Goal: Information Seeking & Learning: Learn about a topic

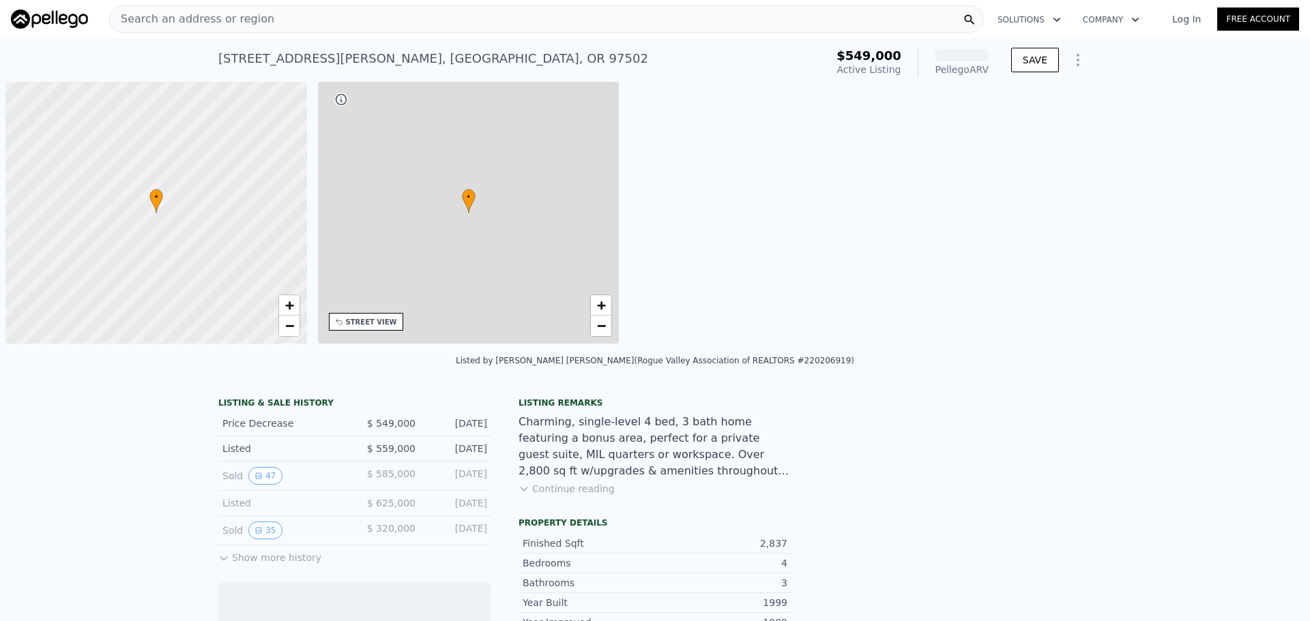
scroll to position [0, 5]
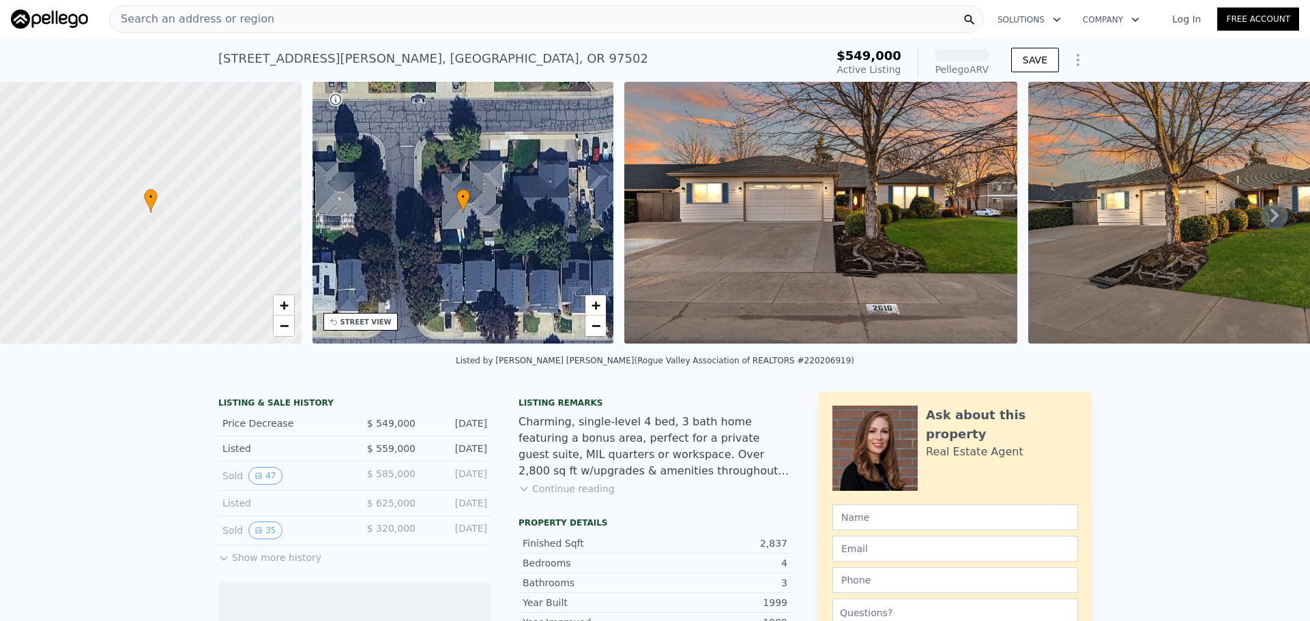
click at [342, 14] on div "Search an address or region" at bounding box center [546, 18] width 875 height 27
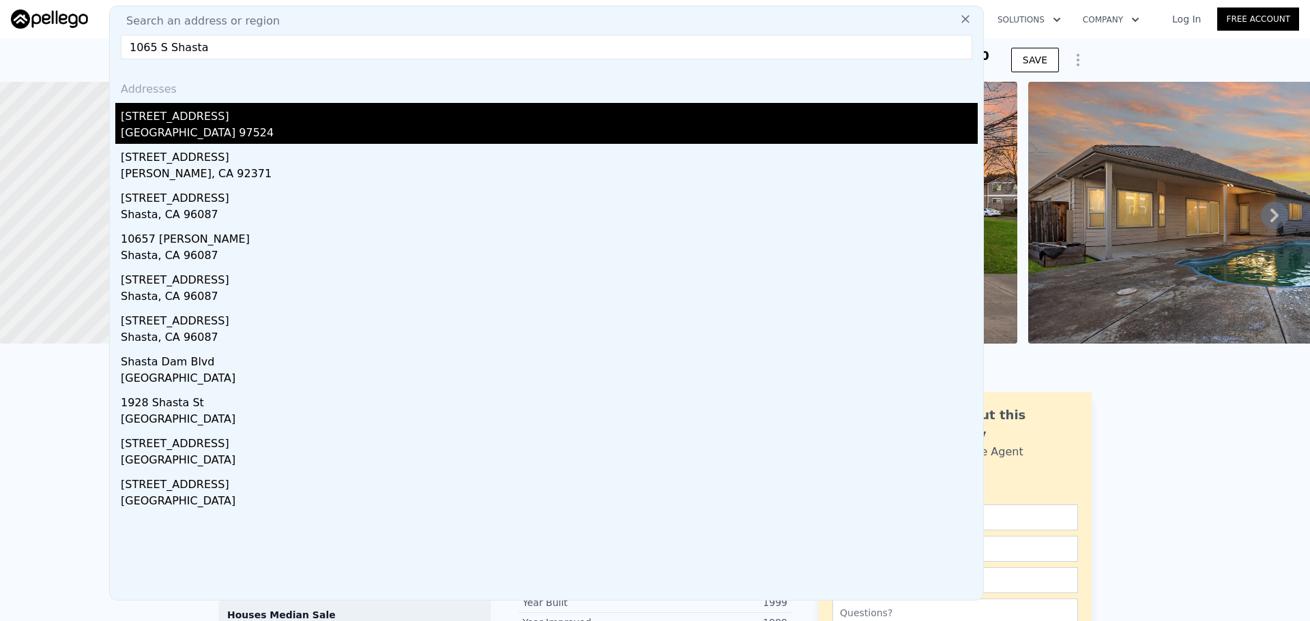
type input "1065 S Shasta"
click at [210, 135] on div "[GEOGRAPHIC_DATA] 97524" at bounding box center [549, 134] width 857 height 19
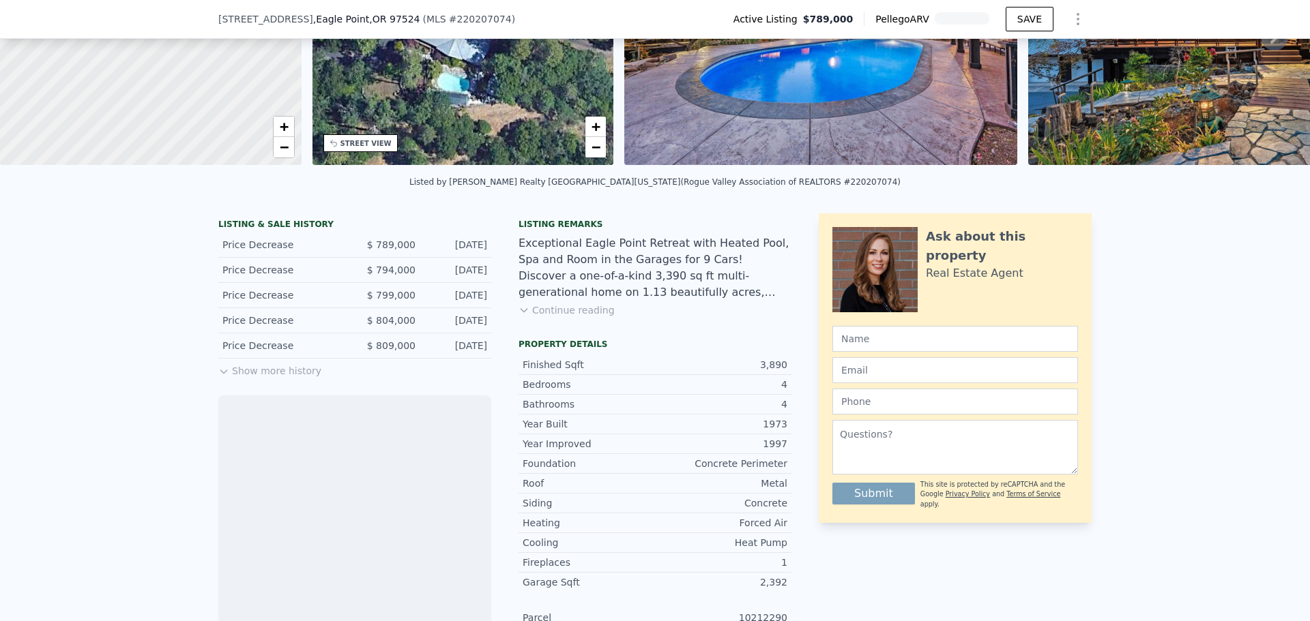
scroll to position [268, 0]
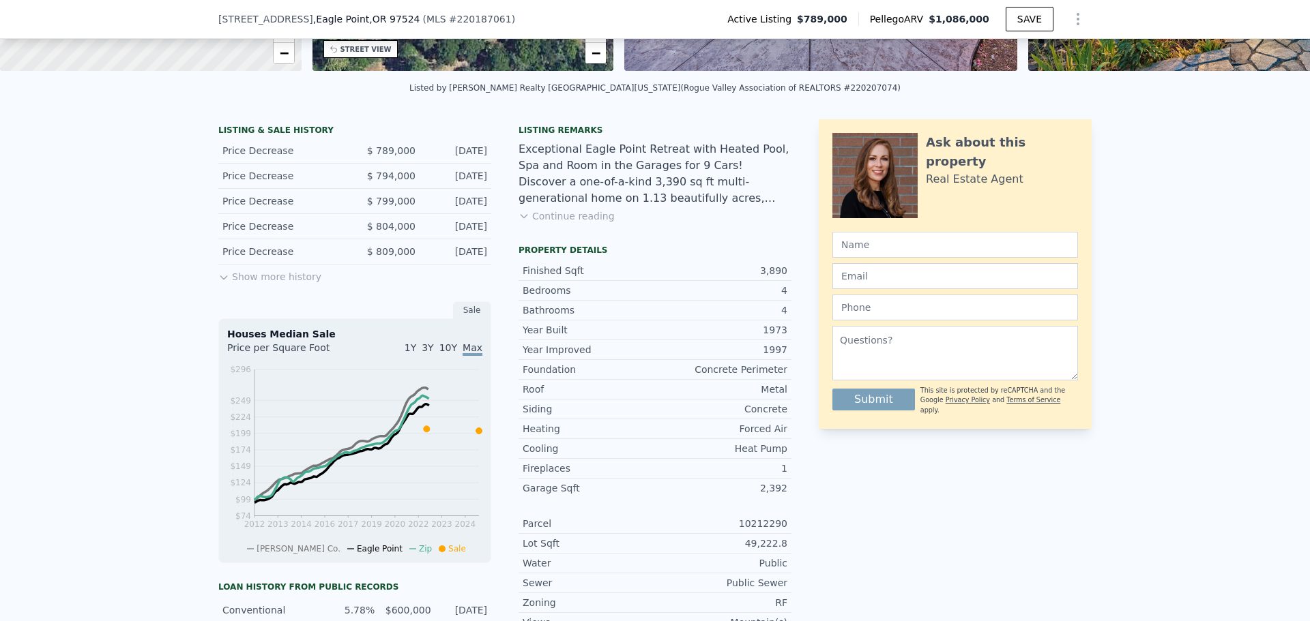
click at [275, 284] on button "Show more history" at bounding box center [269, 274] width 103 height 19
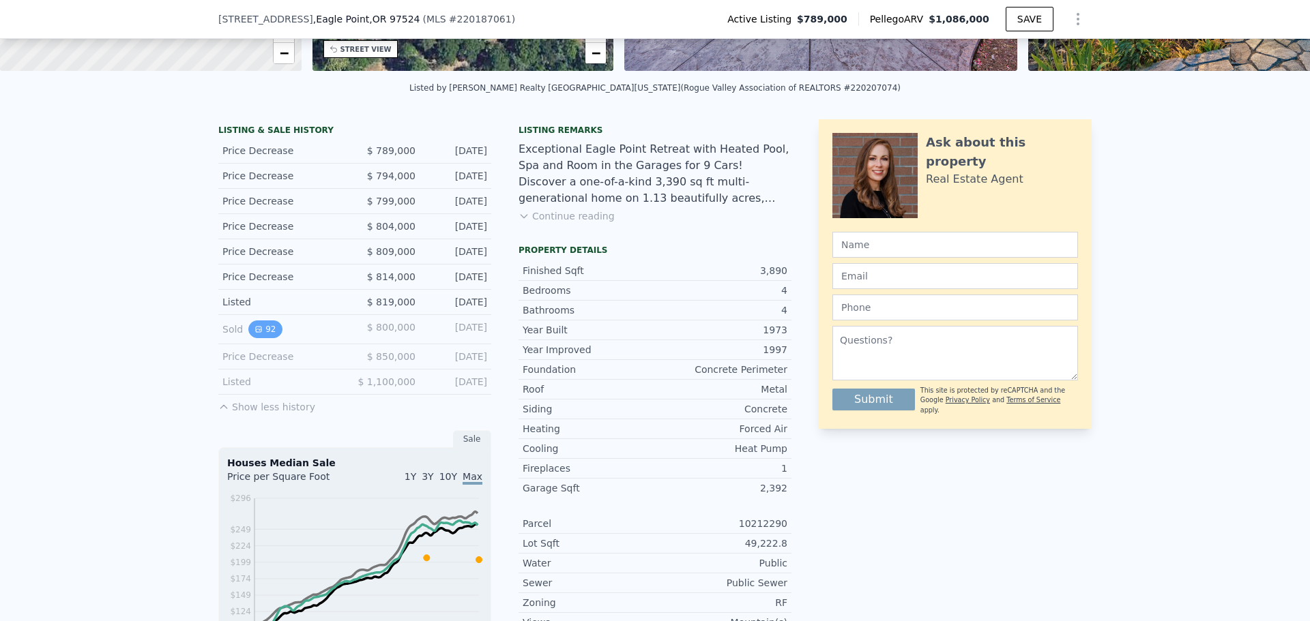
click at [256, 332] on icon "View historical data" at bounding box center [258, 329] width 5 height 5
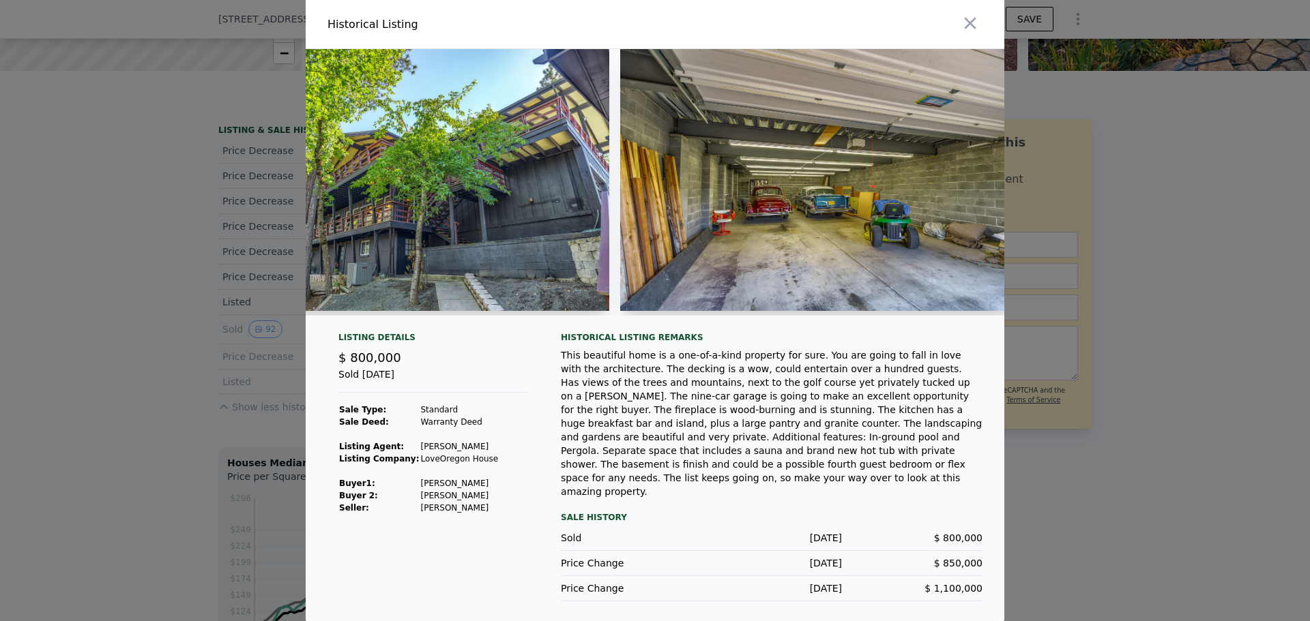
scroll to position [0, 15190]
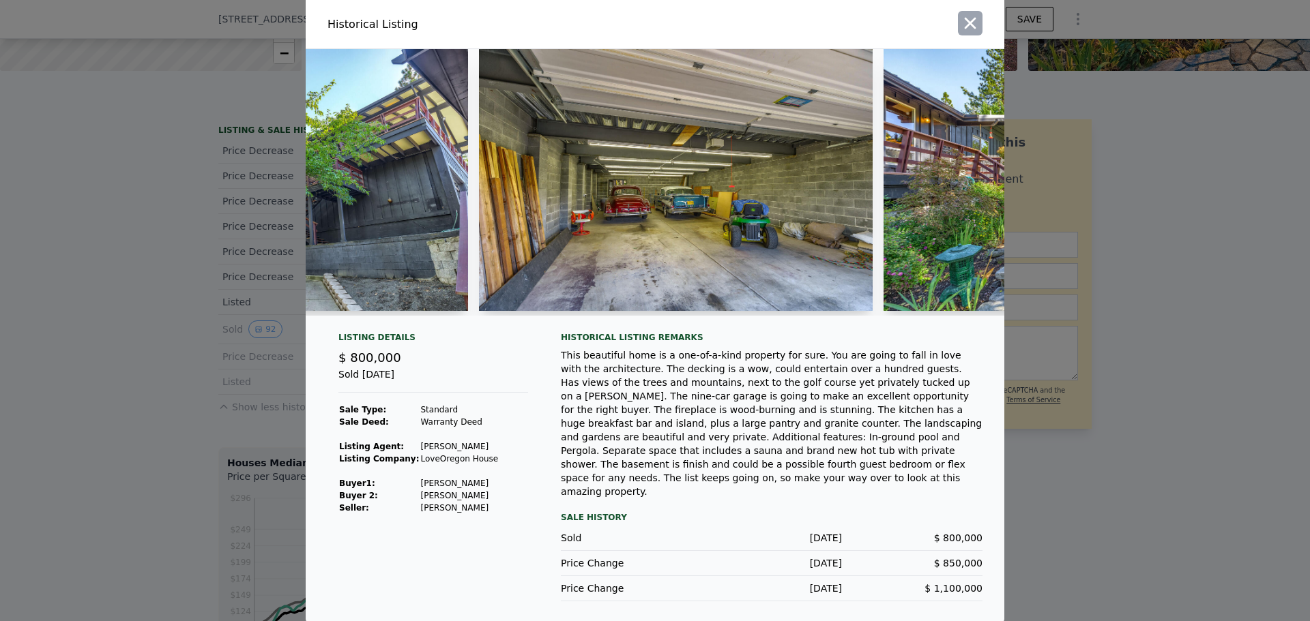
click at [975, 29] on icon "button" at bounding box center [971, 24] width 12 height 12
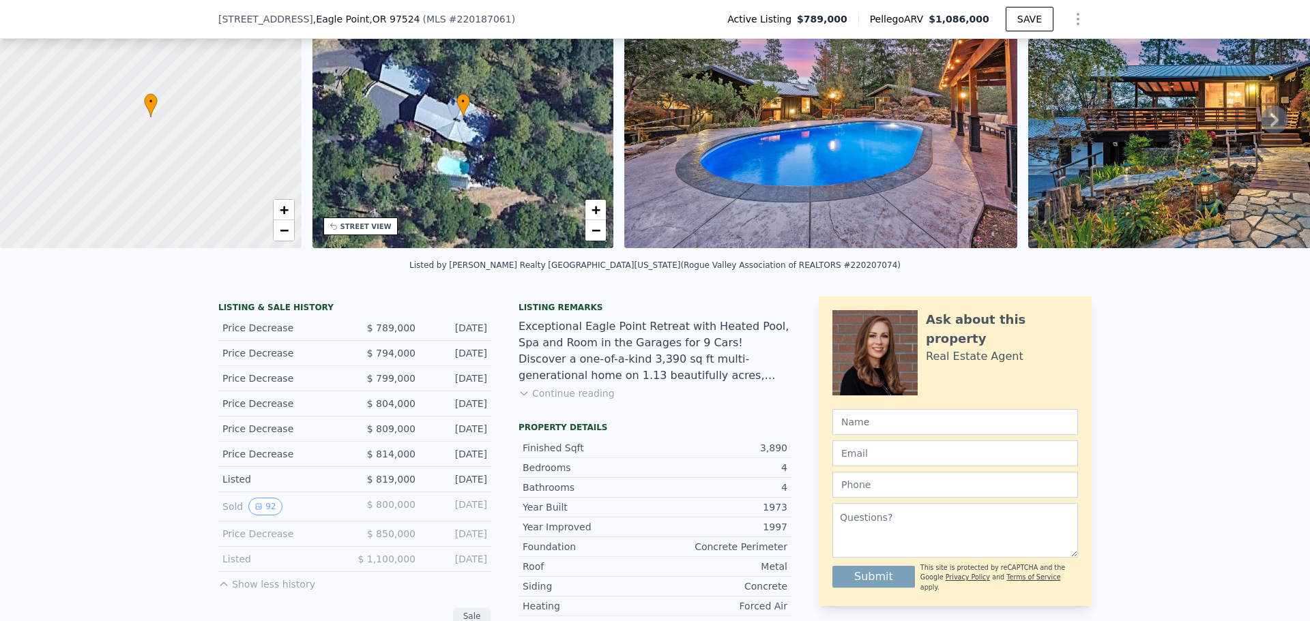
scroll to position [200, 0]
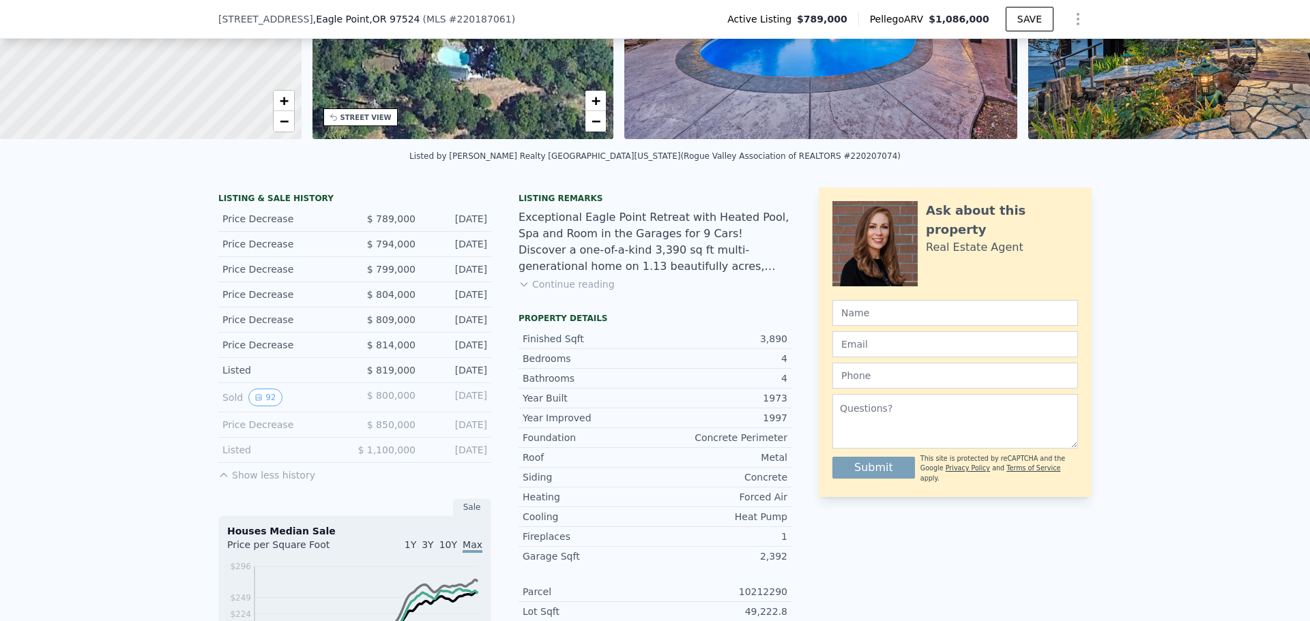
drag, startPoint x: 360, startPoint y: 381, endPoint x: 480, endPoint y: 379, distance: 120.8
click at [480, 379] on div "Listed $ 819,000 [DATE]" at bounding box center [354, 370] width 273 height 25
click at [493, 379] on div "LISTING & SALE HISTORY Price Decrease $ 789,000 [DATE] Price Decrease $ 794,000…" at bounding box center [504, 591] width 573 height 807
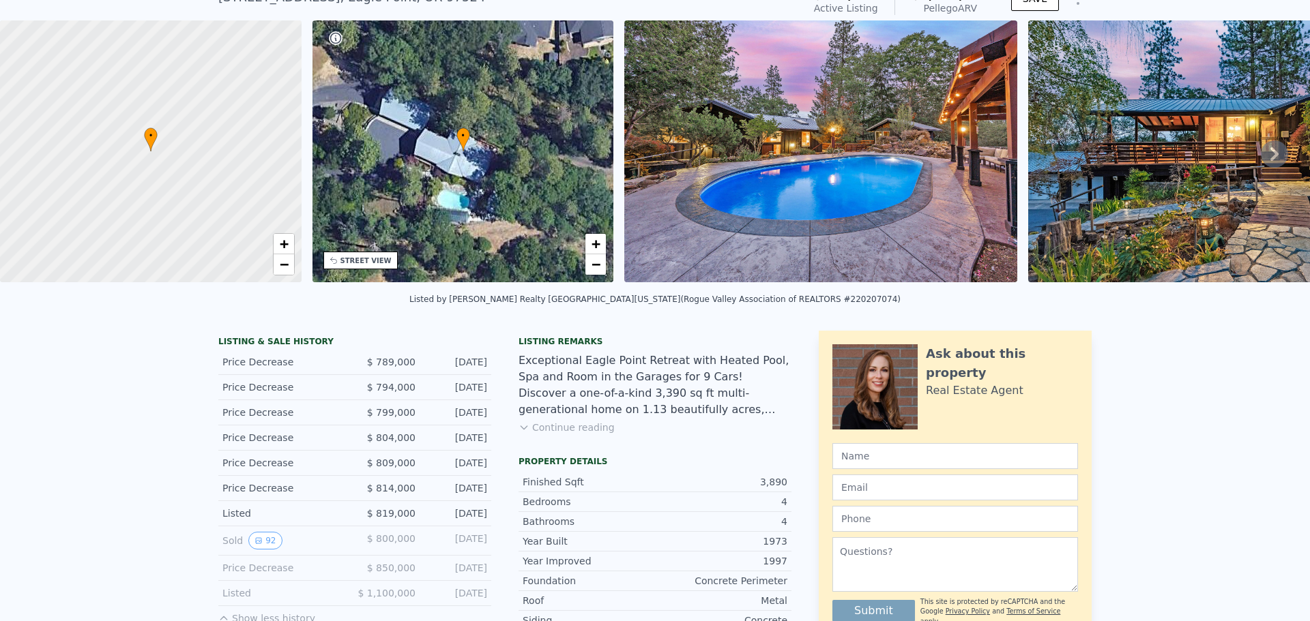
scroll to position [5, 0]
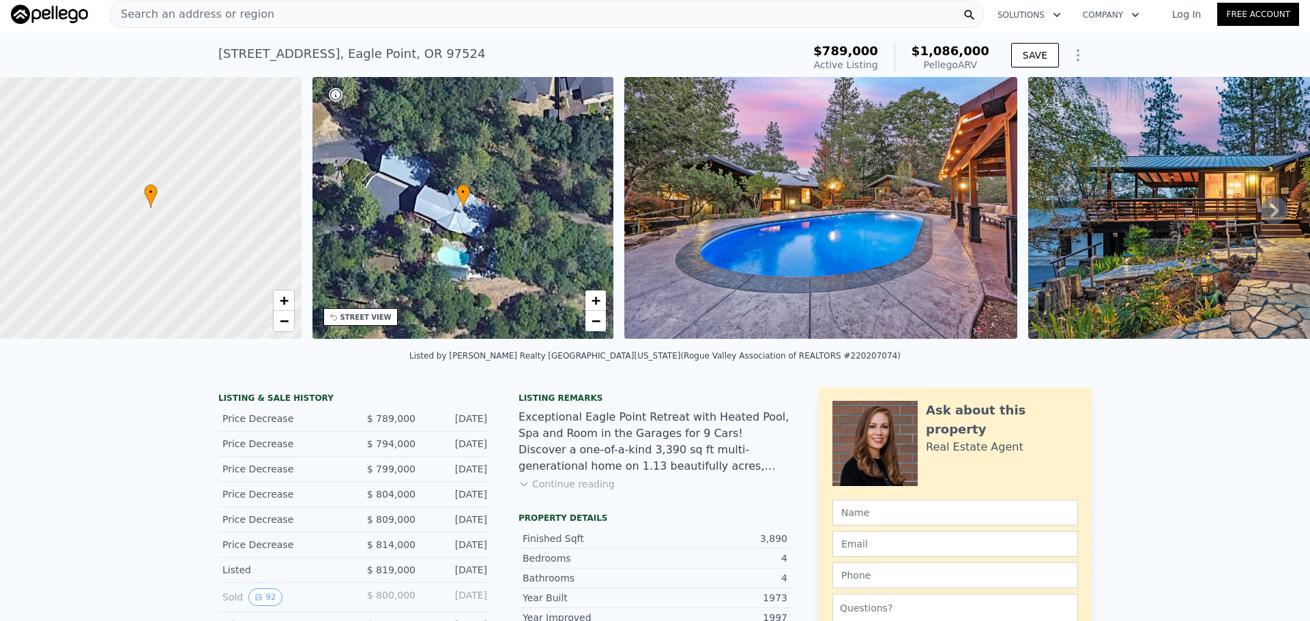
click at [490, 258] on div "• + −" at bounding box center [463, 208] width 302 height 262
click at [454, 204] on div "• + −" at bounding box center [463, 208] width 302 height 262
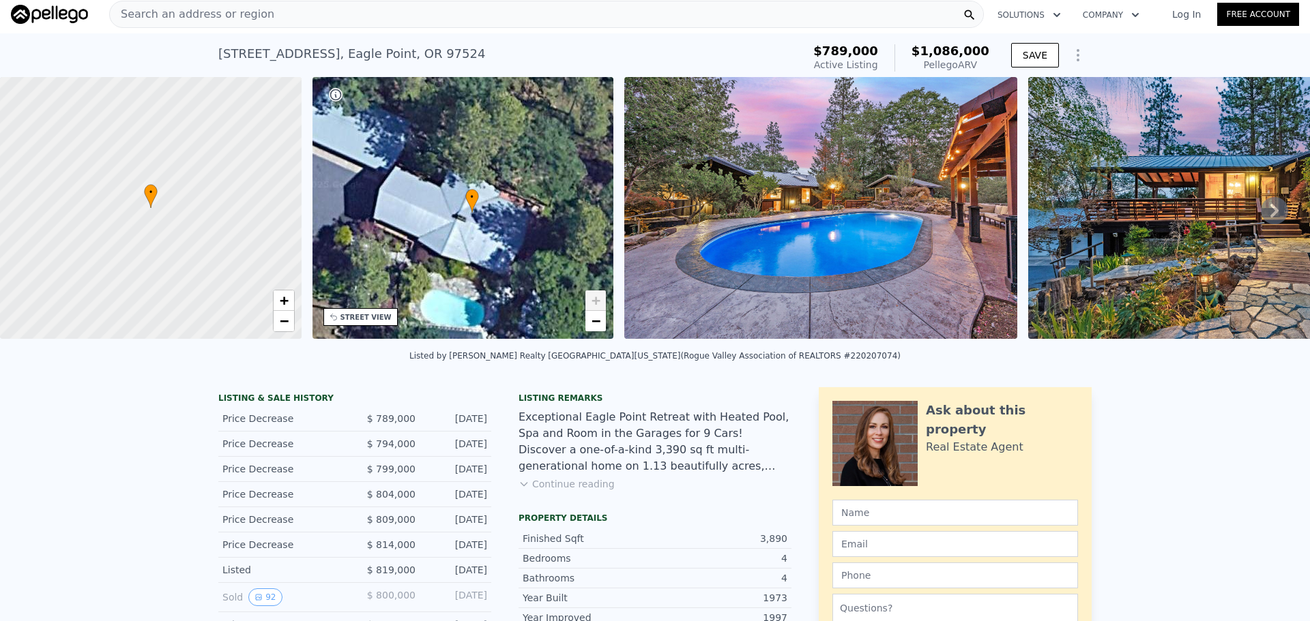
click at [457, 213] on div "• + −" at bounding box center [463, 208] width 302 height 262
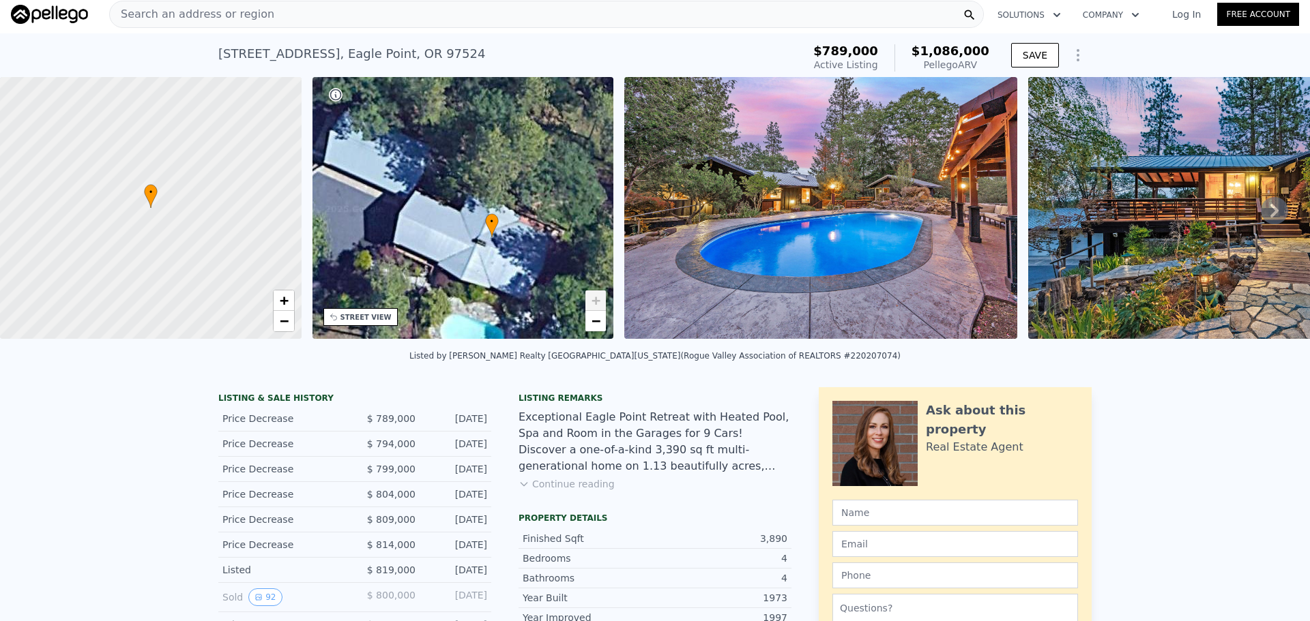
drag, startPoint x: 457, startPoint y: 213, endPoint x: 474, endPoint y: 238, distance: 30.5
click at [474, 238] on div "• + −" at bounding box center [463, 208] width 302 height 262
click at [1188, 273] on img at bounding box center [1224, 208] width 393 height 262
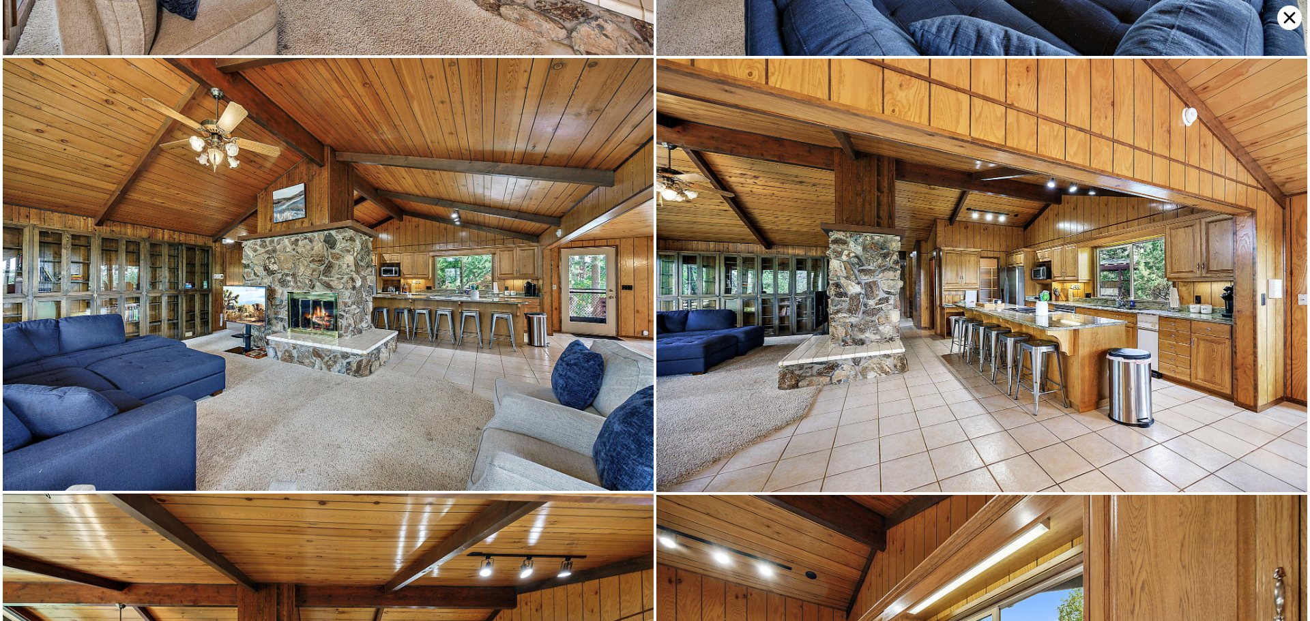
scroll to position [3898, 0]
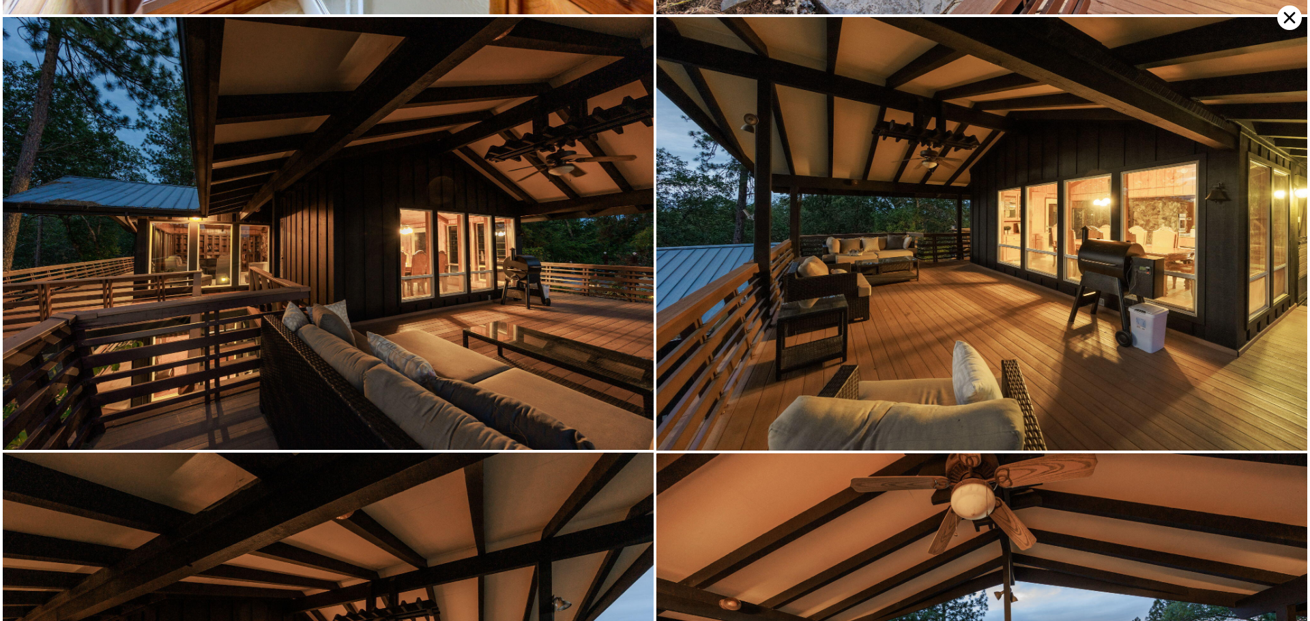
type input "2"
type input "3"
type input "2160"
type input "3196"
type input "7840.8"
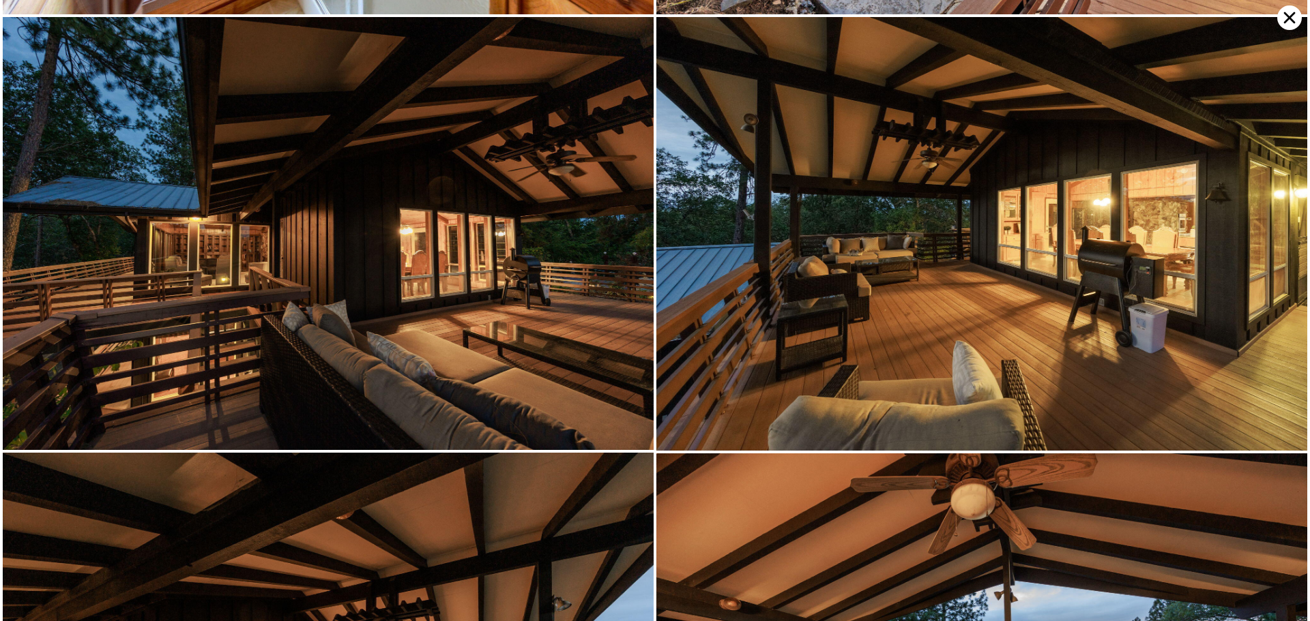
type input "10454.4"
type input "$ 620,000"
type input "4"
type input "-$ 5,193"
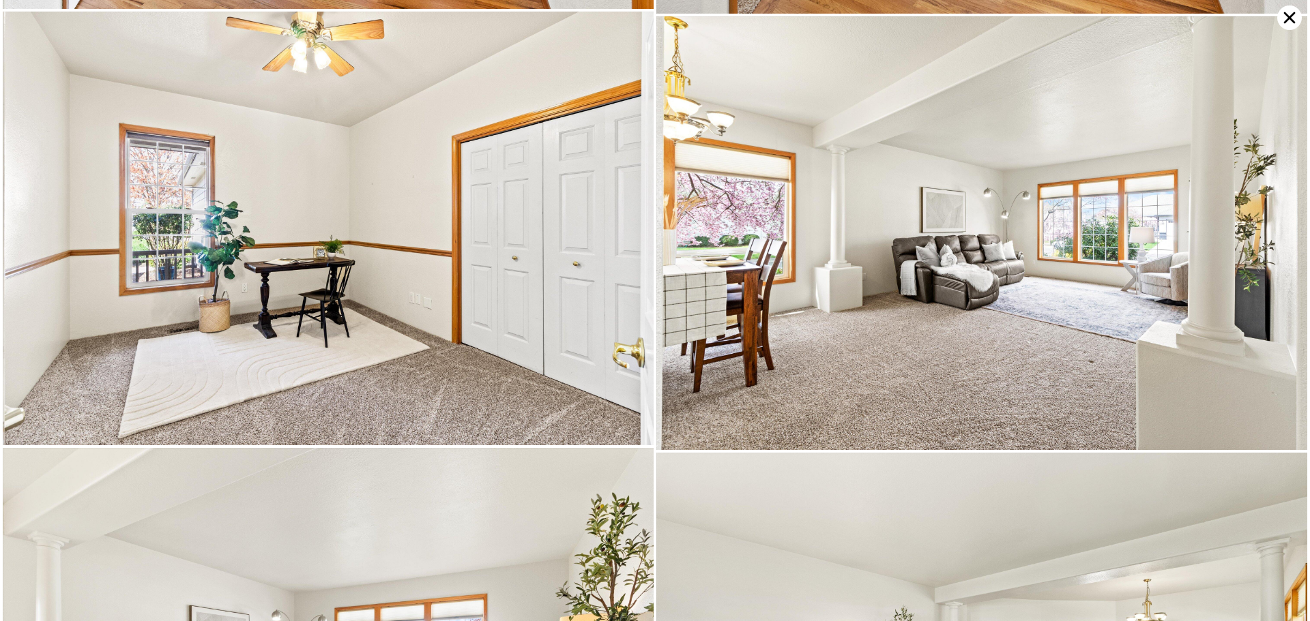
scroll to position [2171, 0]
type input "2.5"
type input "5"
type input "2780"
type input "4287"
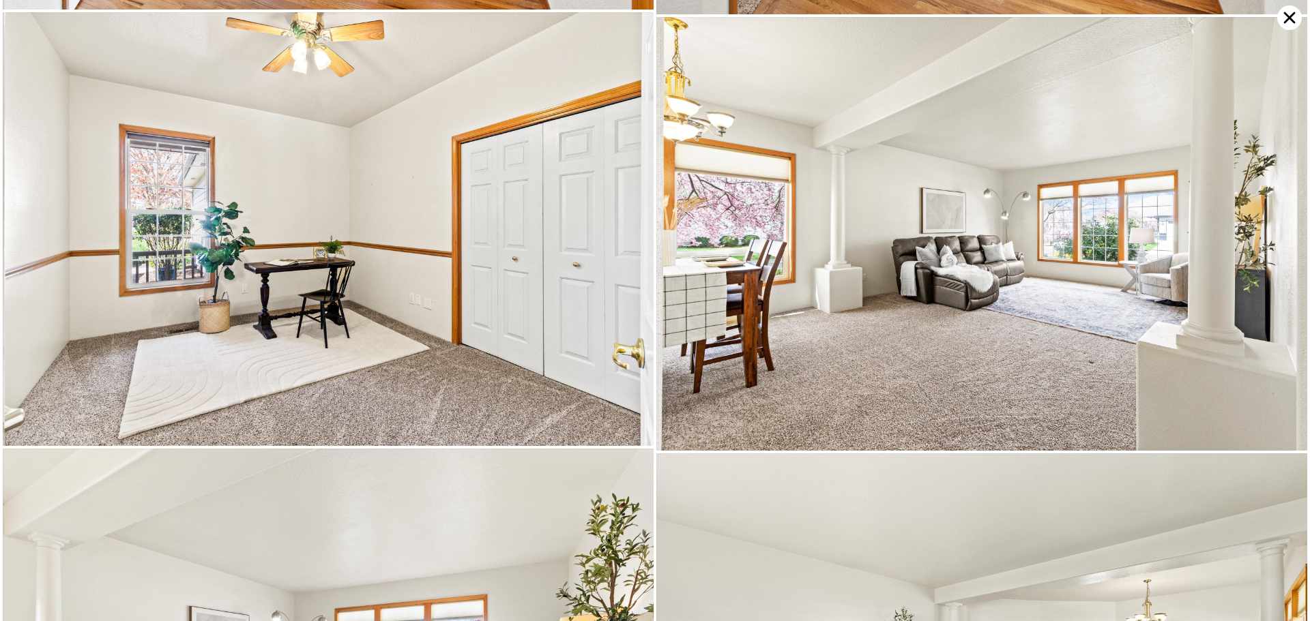
type input "5227.2"
type input "12196.8"
type input "$ 1,086,000"
type input "7"
type input "$ 132,739"
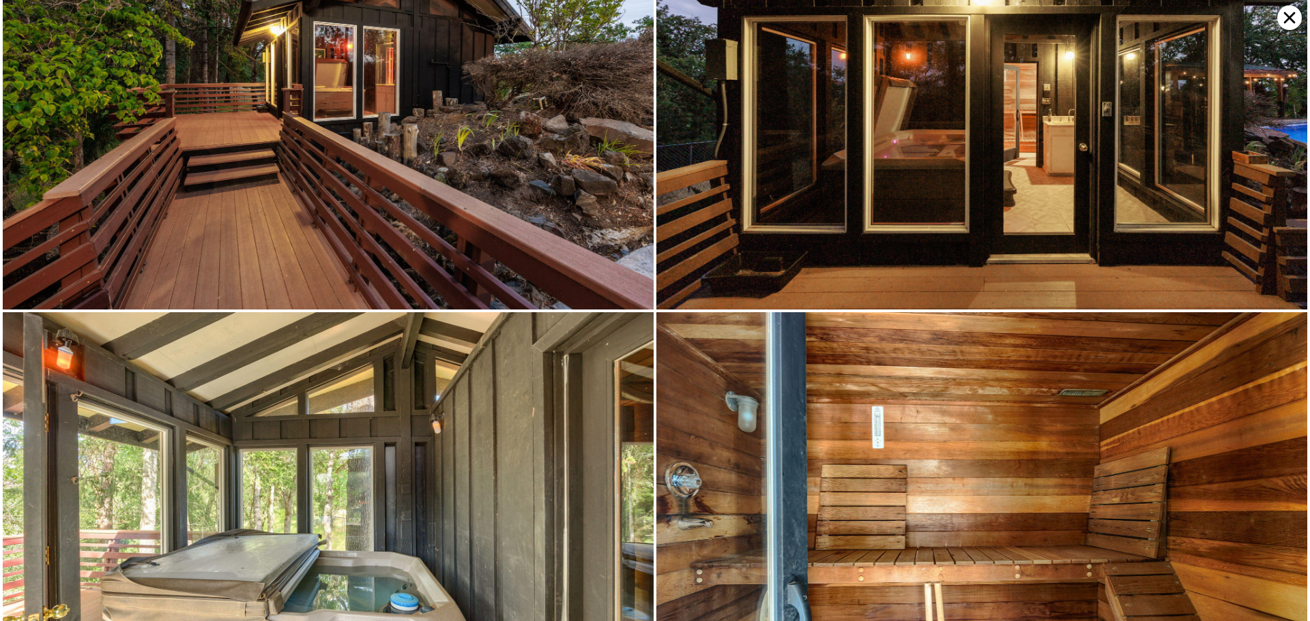
scroll to position [866, 0]
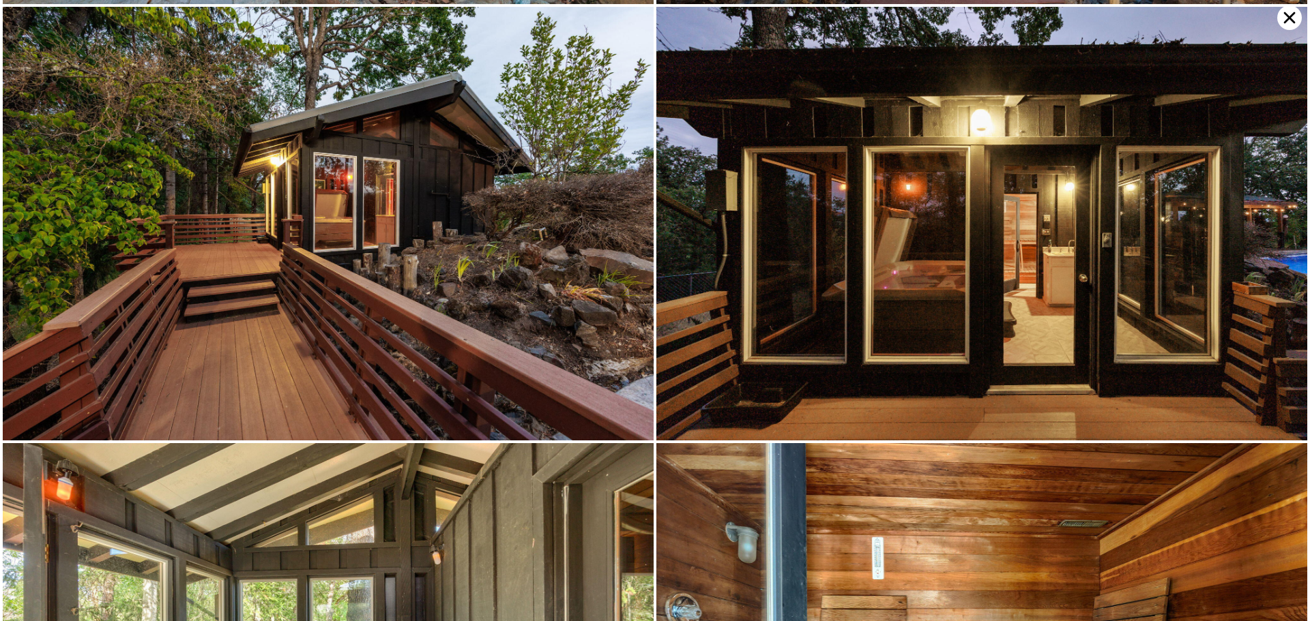
click at [1287, 16] on icon at bounding box center [1289, 17] width 25 height 25
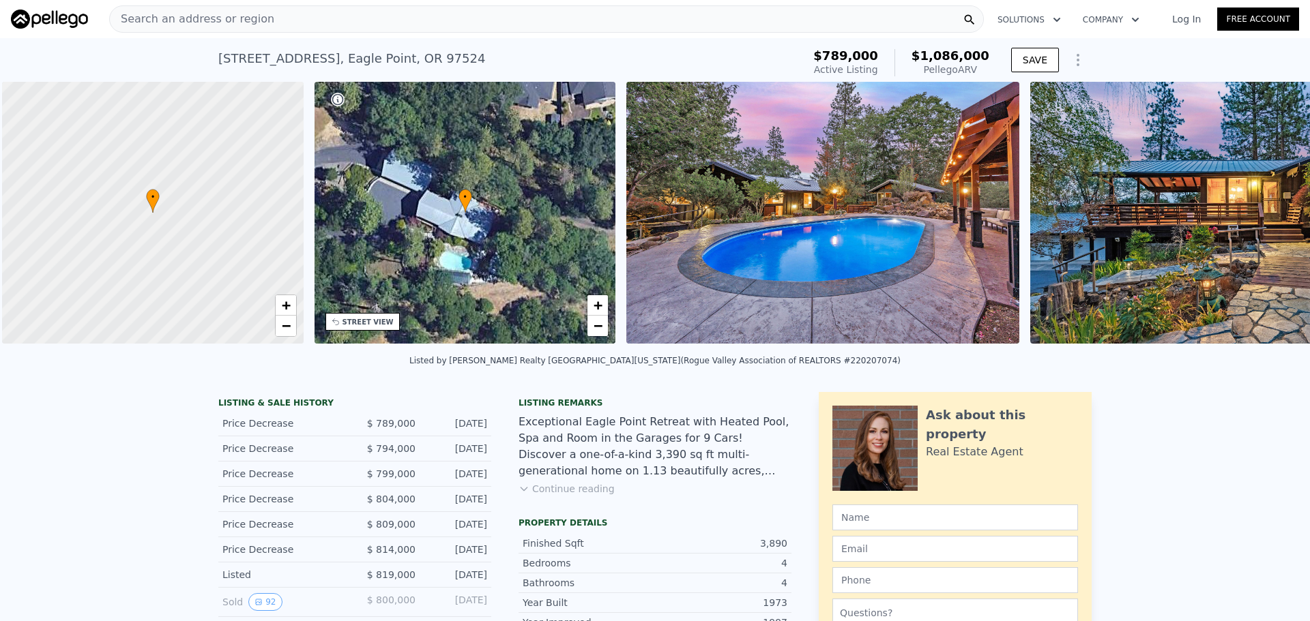
scroll to position [0, 5]
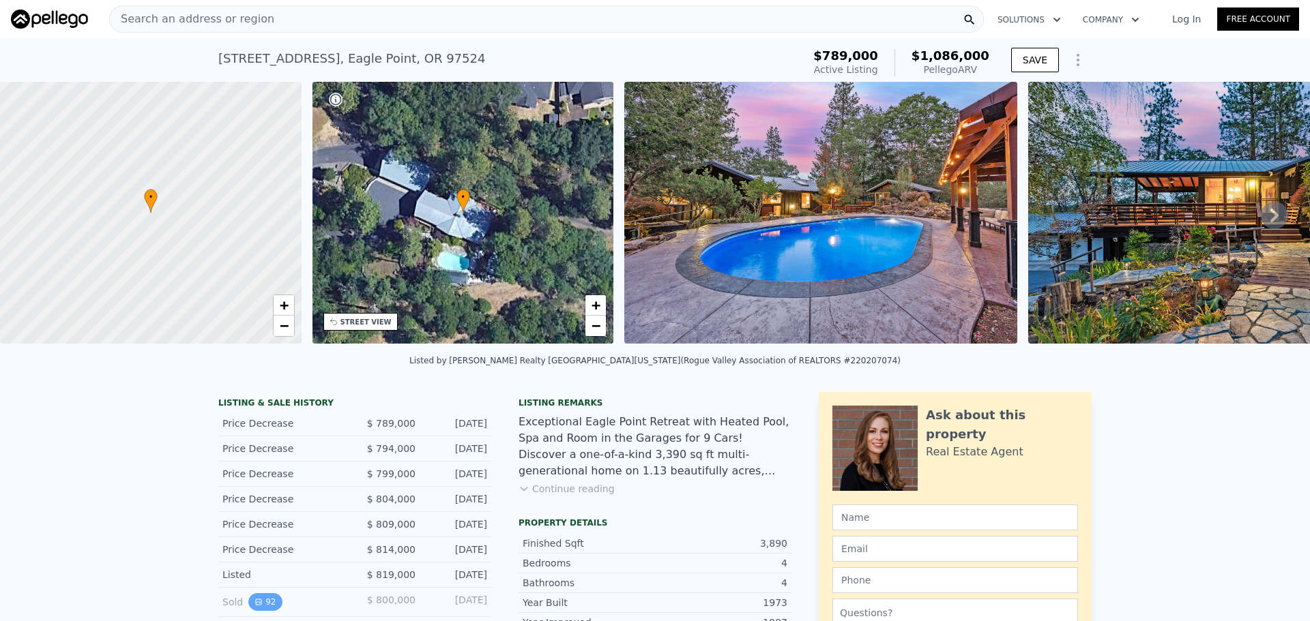
click at [259, 611] on button "92" at bounding box center [264, 603] width 33 height 18
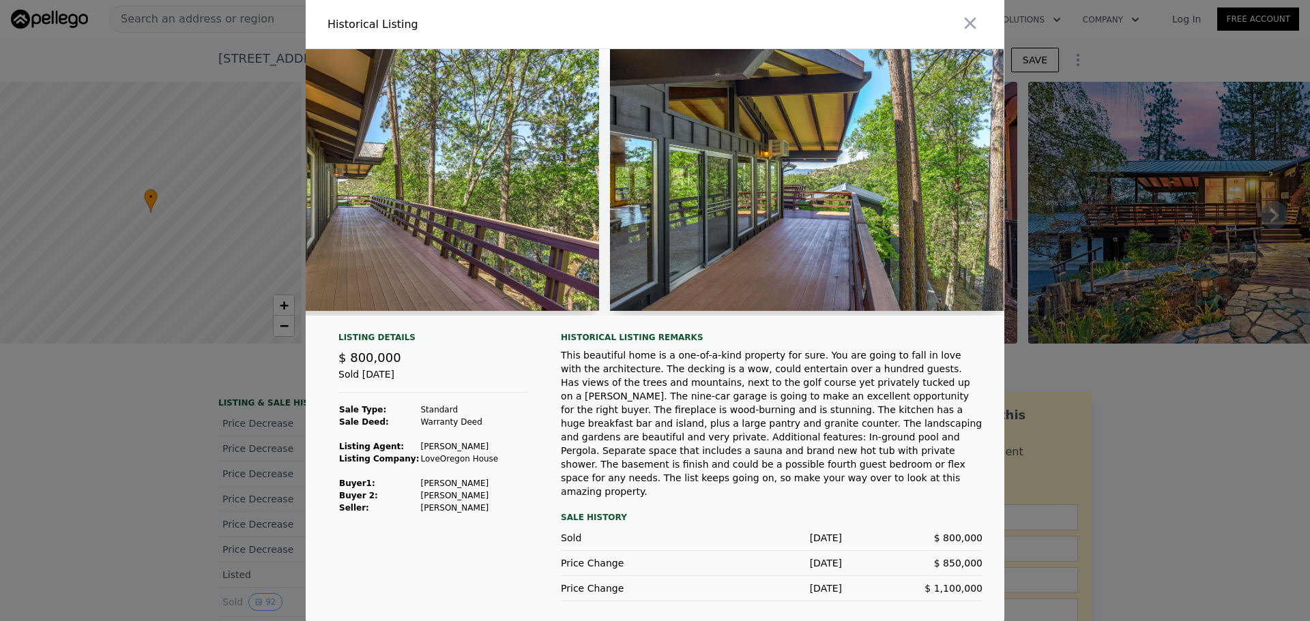
scroll to position [0, 9858]
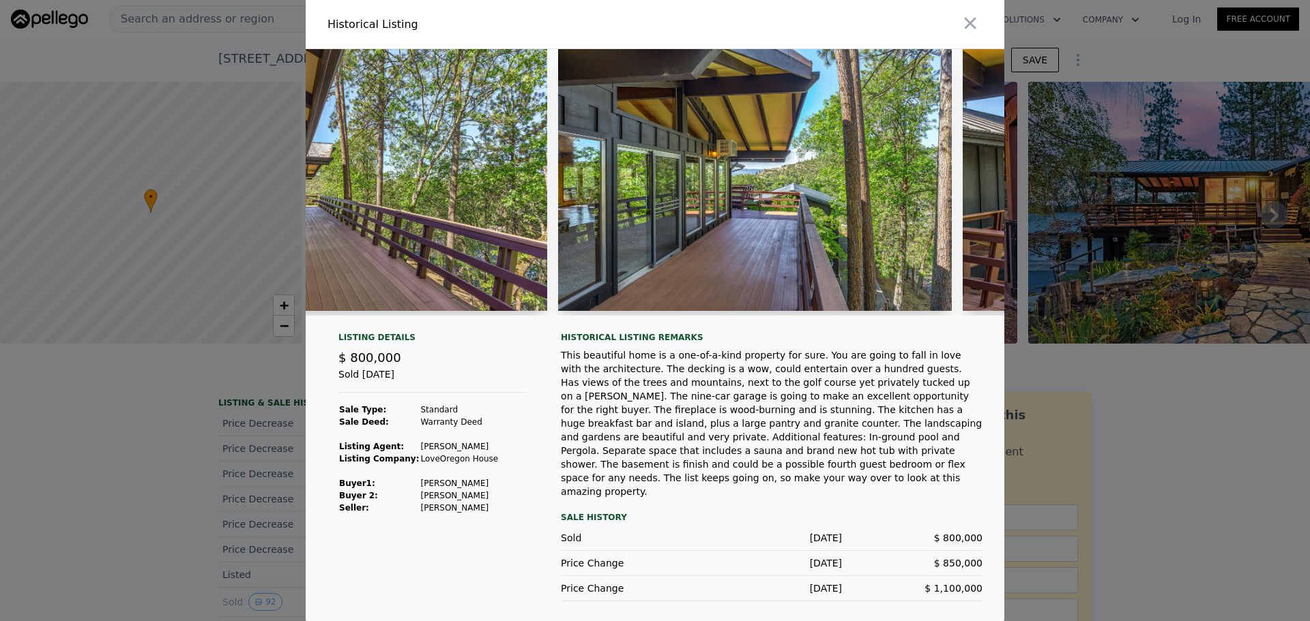
click at [611, 327] on div at bounding box center [655, 188] width 699 height 278
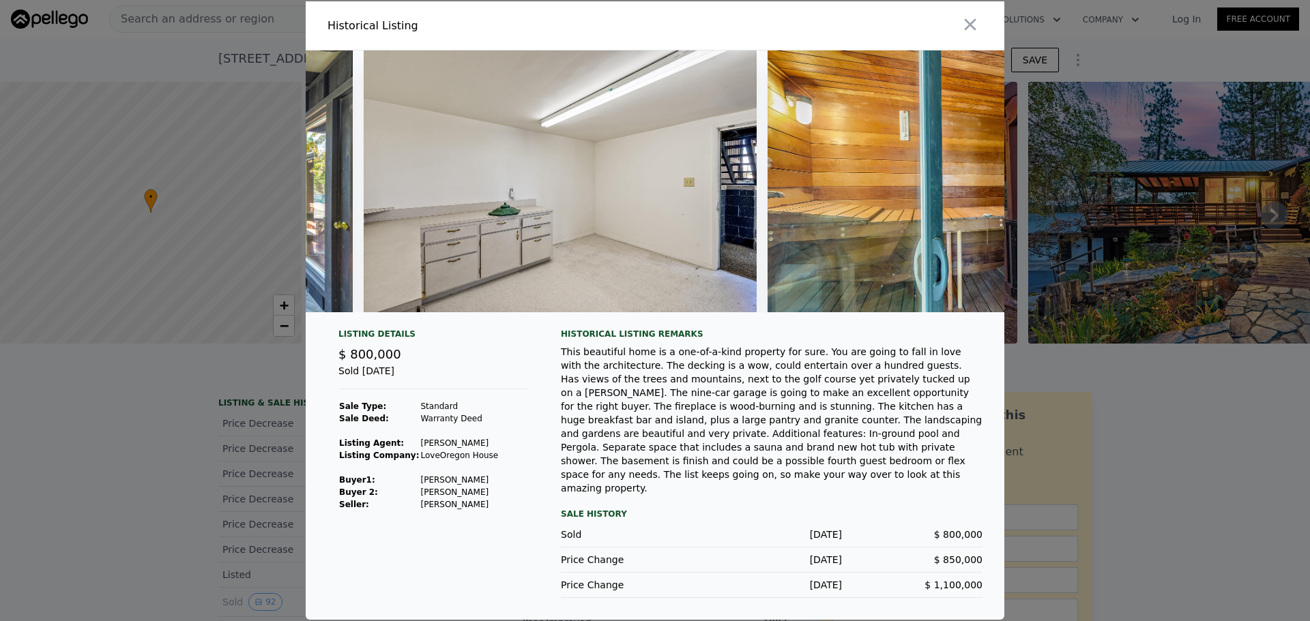
scroll to position [0, 36492]
